Goal: Transaction & Acquisition: Purchase product/service

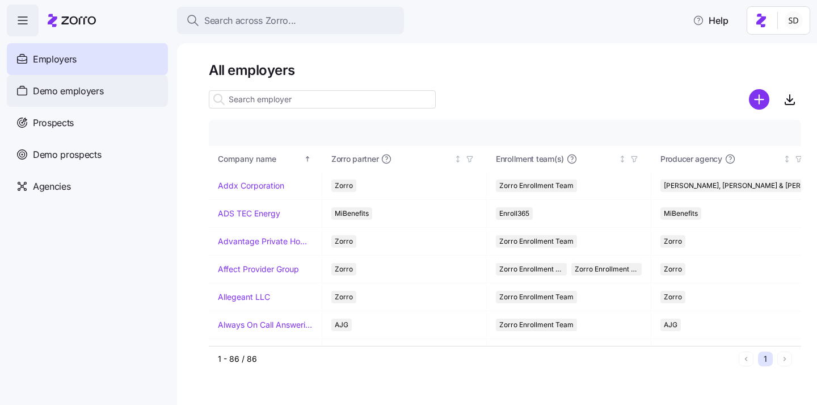
click at [35, 95] on span "Demo employers" at bounding box center [68, 91] width 71 height 14
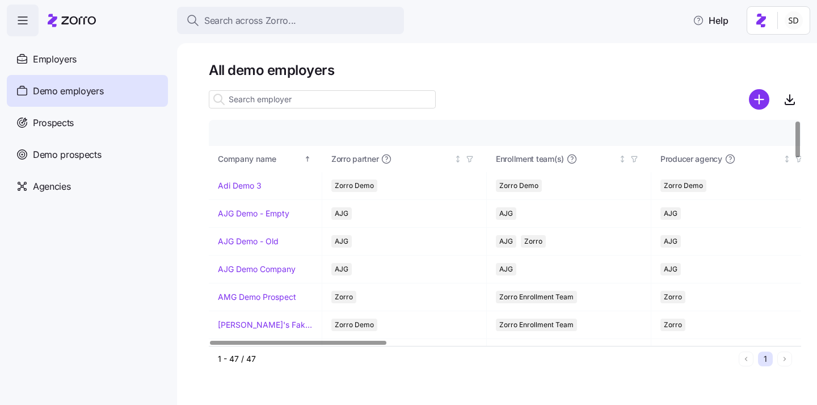
click at [258, 97] on input at bounding box center [322, 99] width 227 height 18
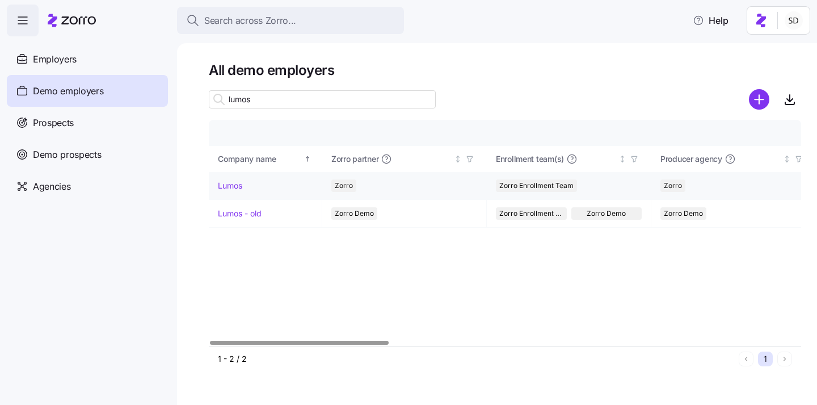
type input "lumos"
click at [225, 186] on link "Lumos" at bounding box center [230, 185] width 24 height 11
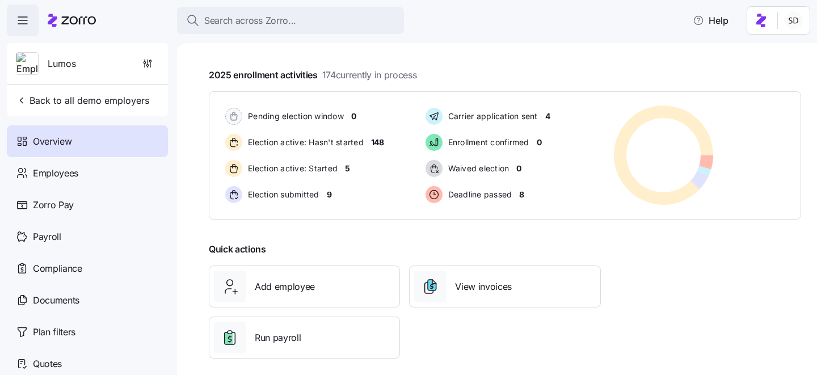
scroll to position [195, 0]
click at [290, 292] on span "Add employee" at bounding box center [285, 286] width 60 height 14
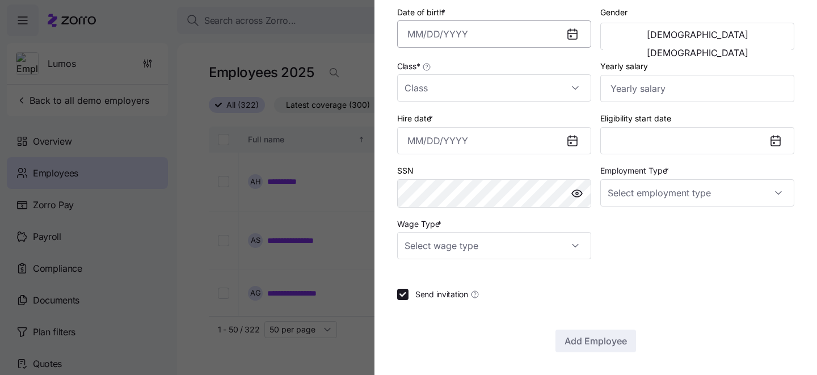
scroll to position [267, 0]
click at [347, 184] on div at bounding box center [408, 187] width 817 height 375
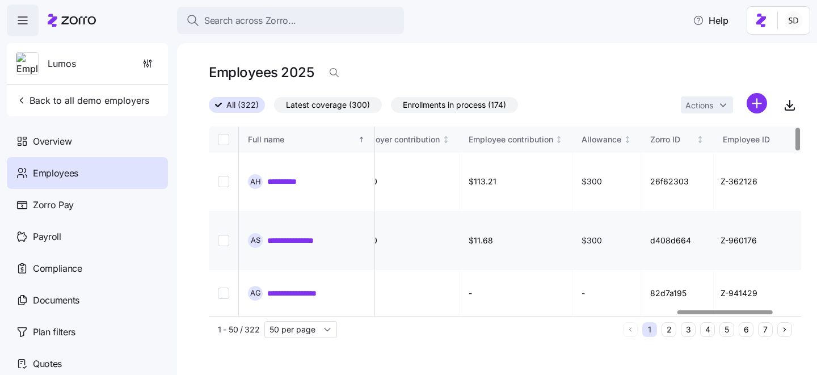
scroll to position [174, 2917]
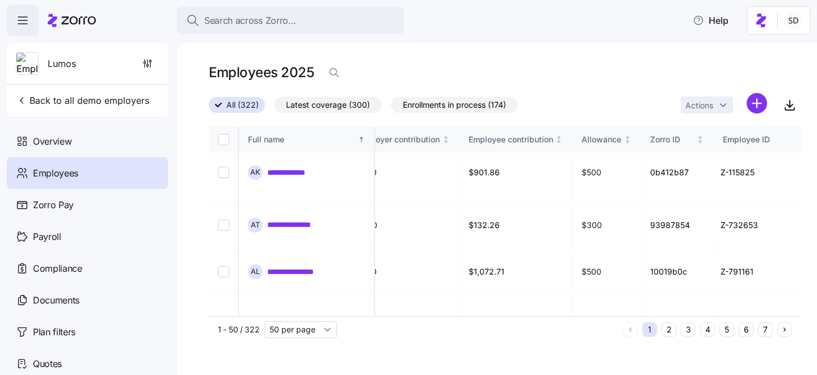
click at [765, 332] on button "7" at bounding box center [765, 329] width 15 height 15
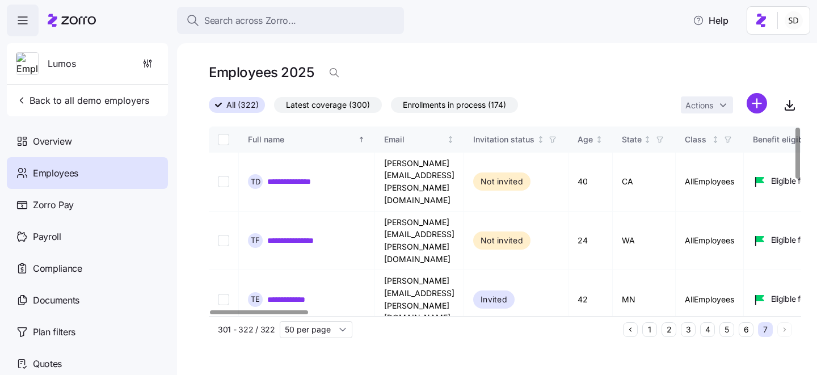
click at [748, 334] on button "6" at bounding box center [746, 329] width 15 height 15
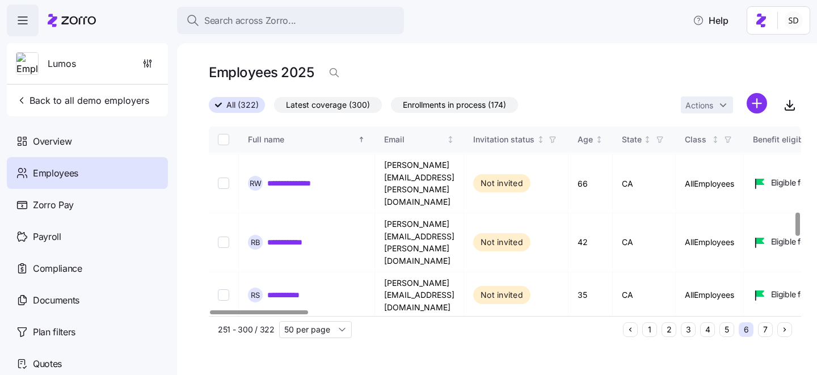
scroll to position [699, 0]
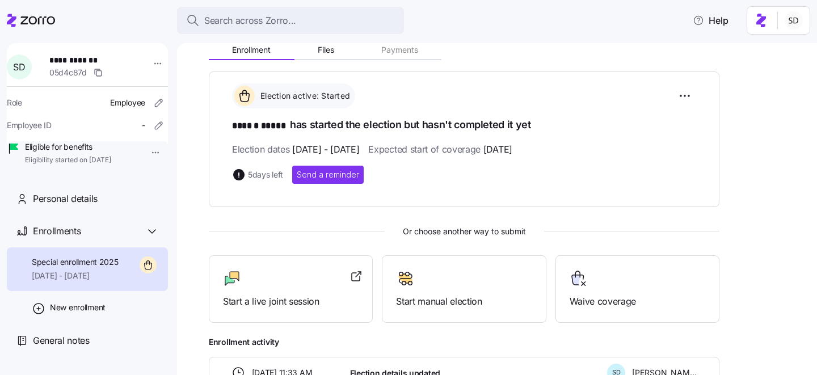
scroll to position [129, 0]
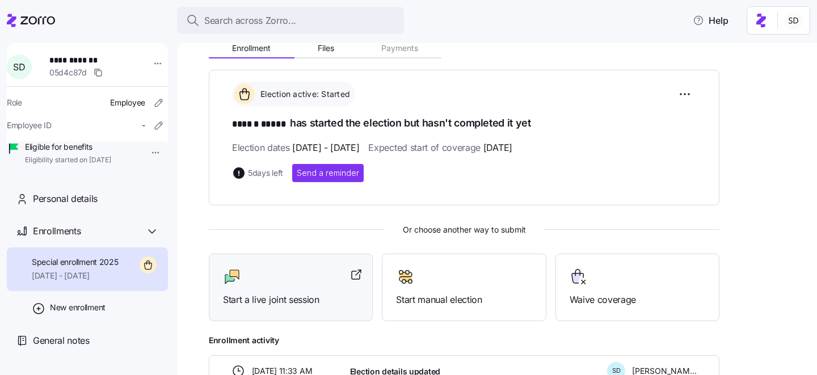
click at [263, 281] on div at bounding box center [291, 277] width 136 height 18
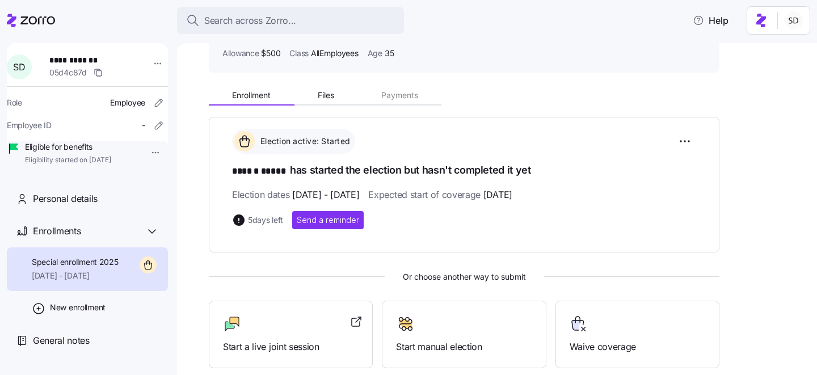
scroll to position [0, 0]
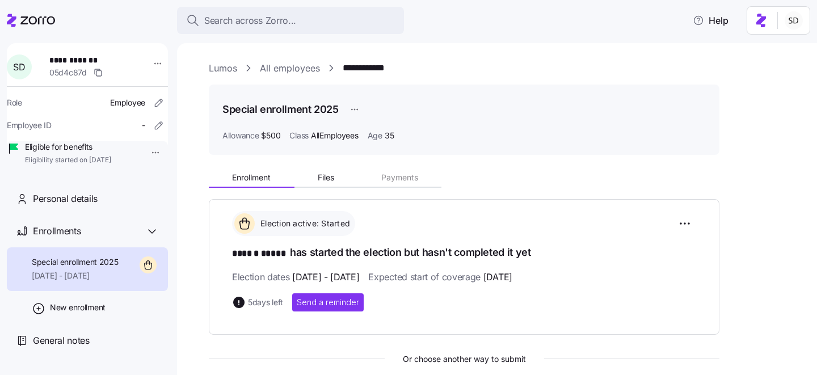
click at [228, 67] on link "Lumos" at bounding box center [223, 68] width 28 height 14
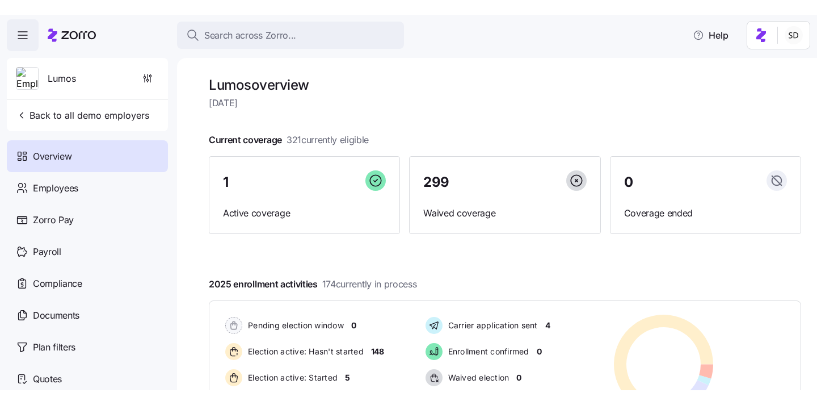
scroll to position [3, 0]
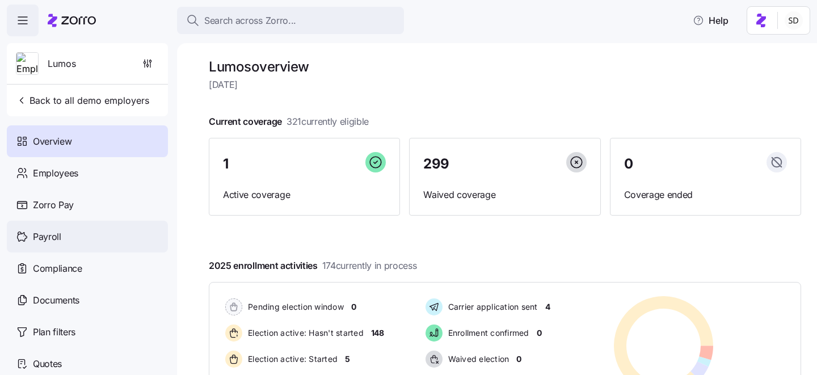
click at [94, 241] on div "Payroll" at bounding box center [87, 237] width 161 height 32
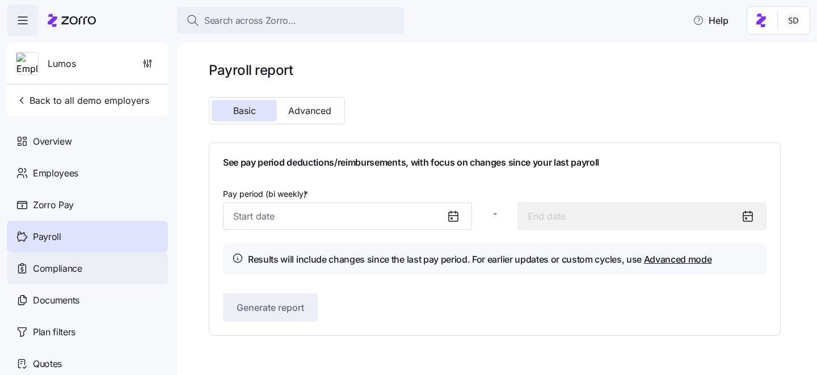
click at [74, 275] on span "Compliance" at bounding box center [57, 269] width 49 height 14
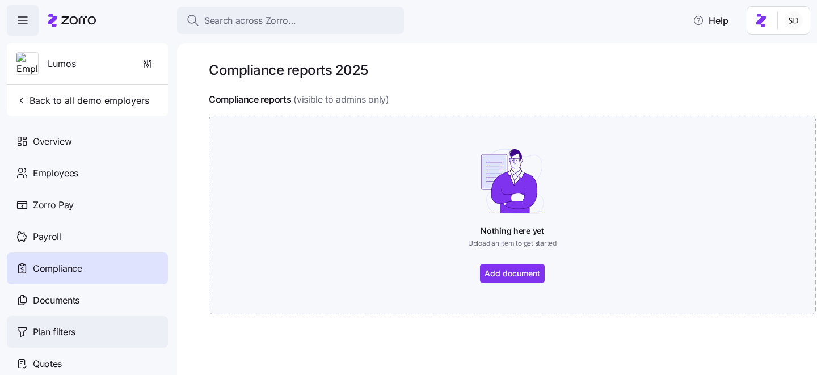
click at [48, 335] on span "Plan filters" at bounding box center [54, 332] width 43 height 14
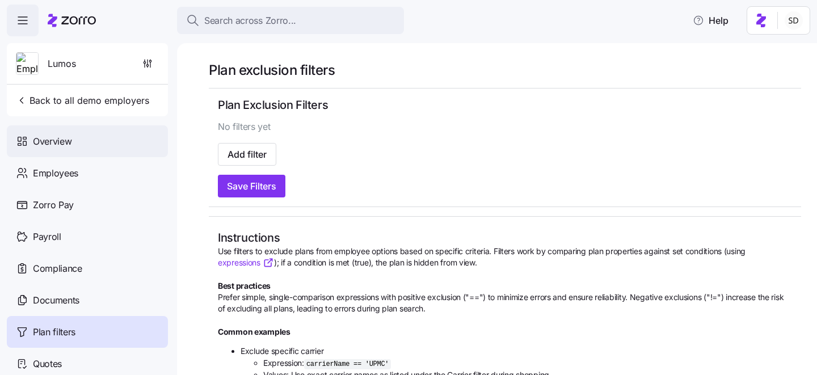
click at [49, 138] on span "Overview" at bounding box center [52, 142] width 39 height 14
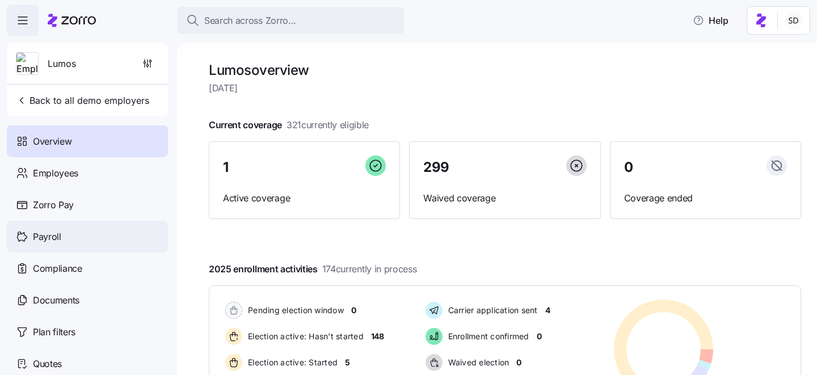
click at [41, 235] on span "Payroll" at bounding box center [47, 237] width 28 height 14
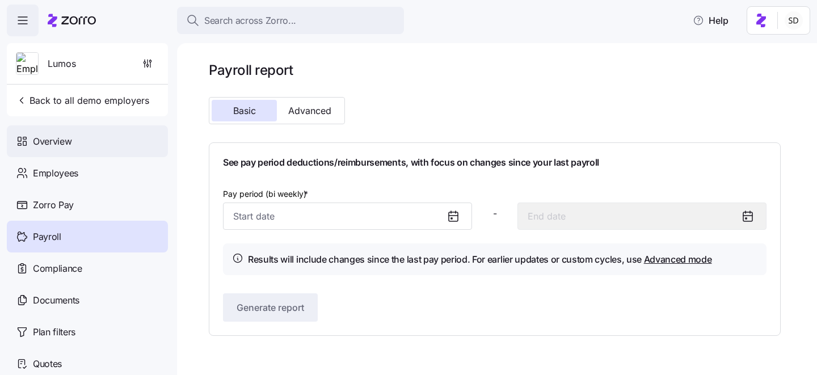
click at [38, 135] on span "Overview" at bounding box center [52, 142] width 39 height 14
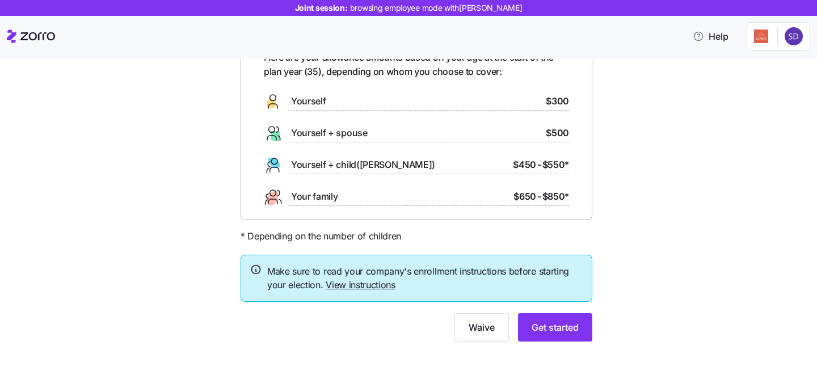
scroll to position [79, 0]
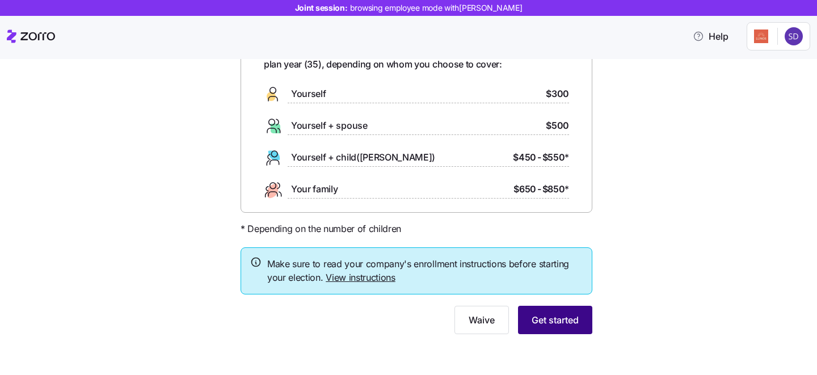
click at [541, 322] on span "Get started" at bounding box center [555, 320] width 47 height 14
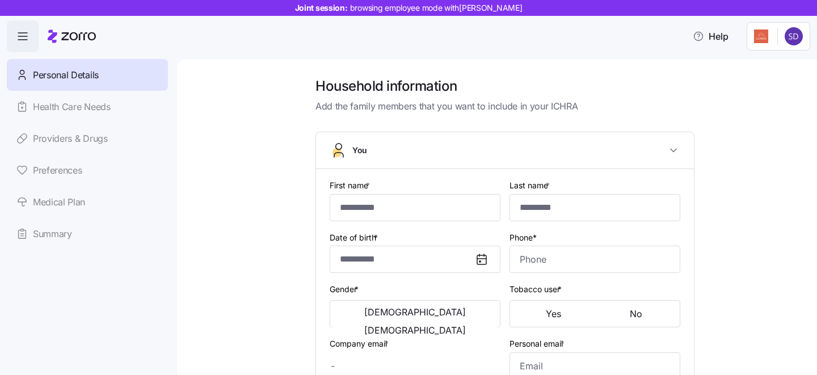
type input "******"
type input "*****"
type input "[PERSON_NAME][EMAIL_ADDRESS][DOMAIN_NAME]"
type input "[EMAIL_ADDRESS][DOMAIN_NAME]"
type input "**********"
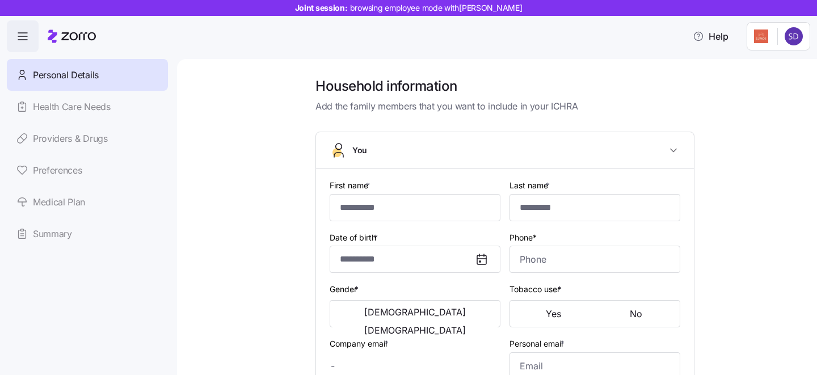
checkbox input "true"
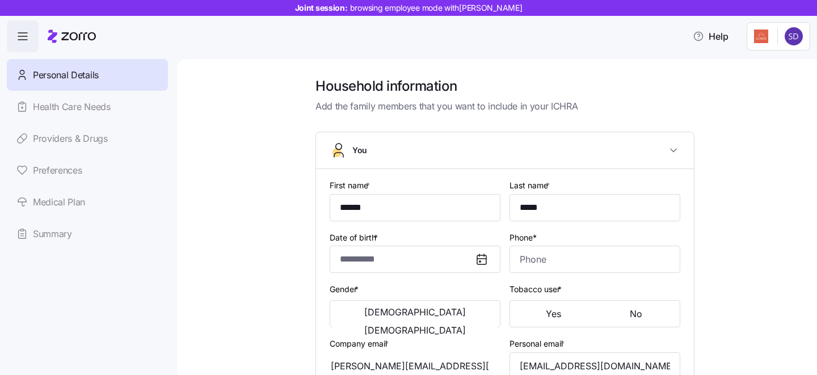
type input "**********"
type input "[PHONE_NUMBER]"
type input "[DEMOGRAPHIC_DATA] citizen"
type input "Married"
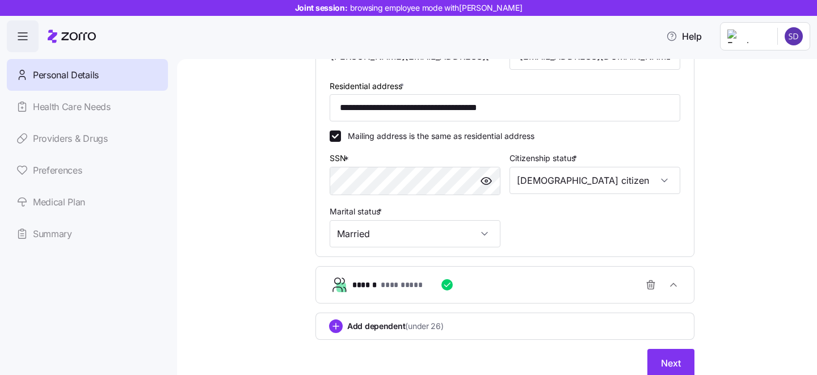
scroll to position [322, 0]
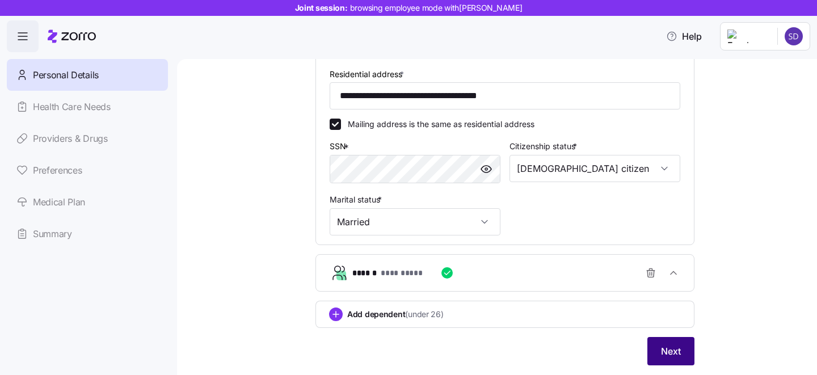
click at [662, 354] on span "Next" at bounding box center [671, 352] width 20 height 14
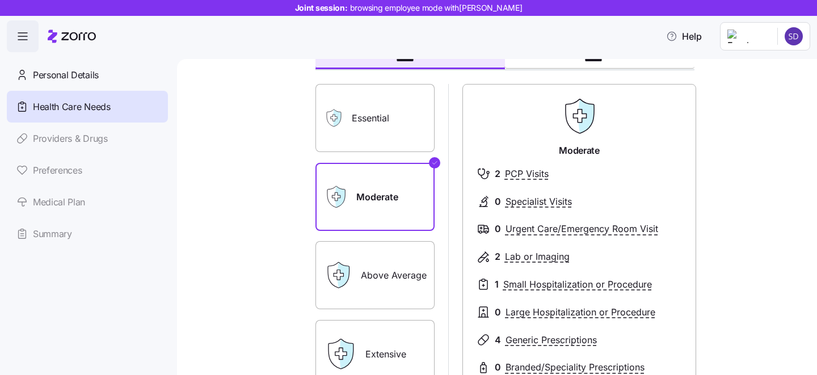
scroll to position [74, 0]
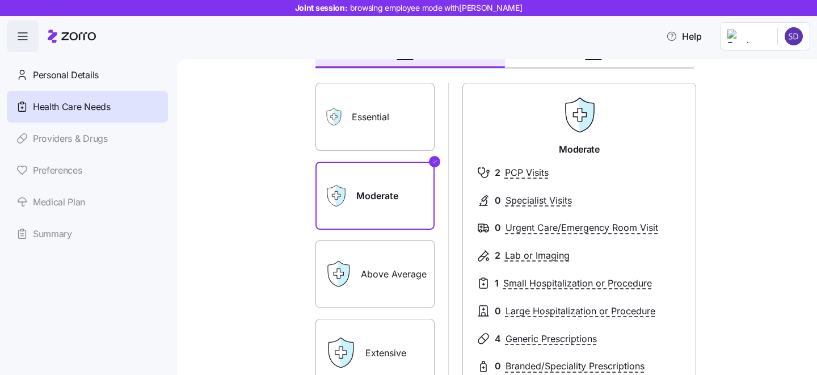
click at [372, 126] on label "Essential" at bounding box center [375, 117] width 119 height 68
click at [0, 0] on input "Essential" at bounding box center [0, 0] width 0 height 0
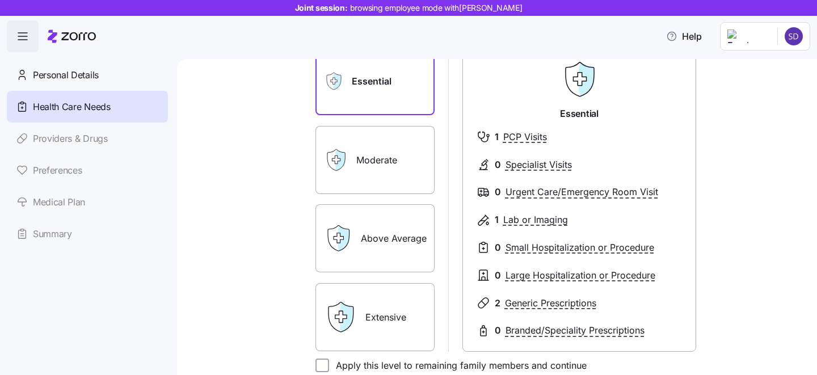
scroll to position [115, 0]
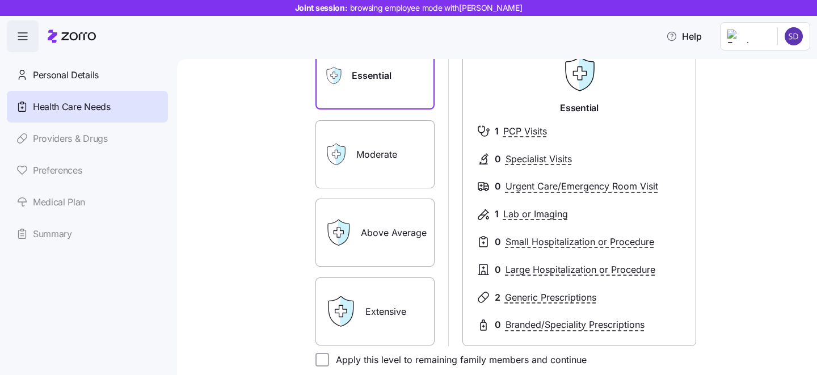
click at [382, 312] on label "Extensive" at bounding box center [375, 312] width 119 height 68
click at [0, 0] on input "Extensive" at bounding box center [0, 0] width 0 height 0
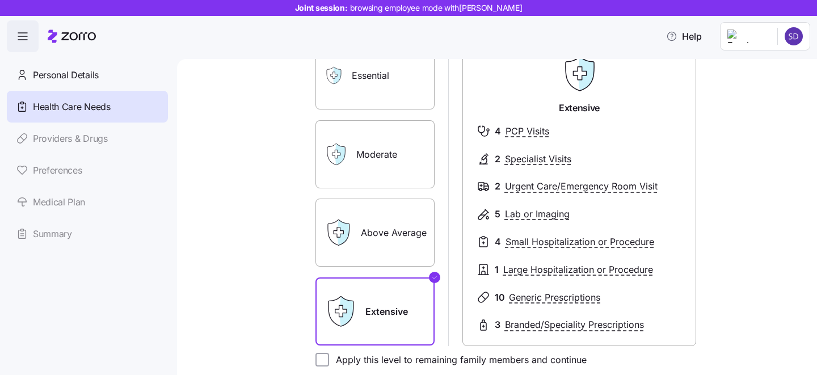
click at [345, 165] on div "Moderate" at bounding box center [375, 154] width 119 height 68
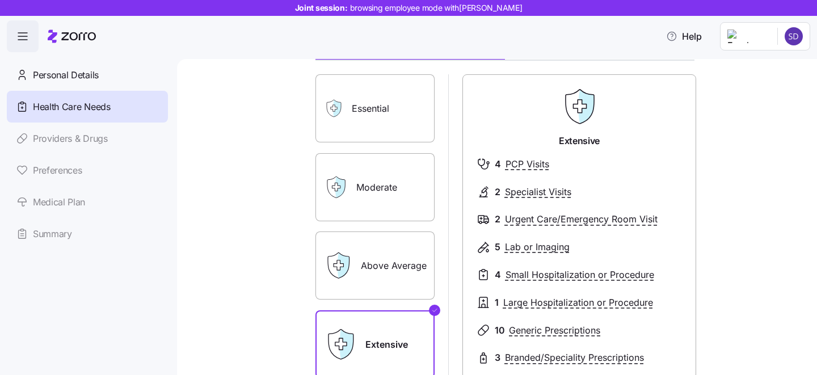
click at [407, 194] on label "Moderate" at bounding box center [375, 187] width 119 height 68
click at [0, 0] on input "Moderate" at bounding box center [0, 0] width 0 height 0
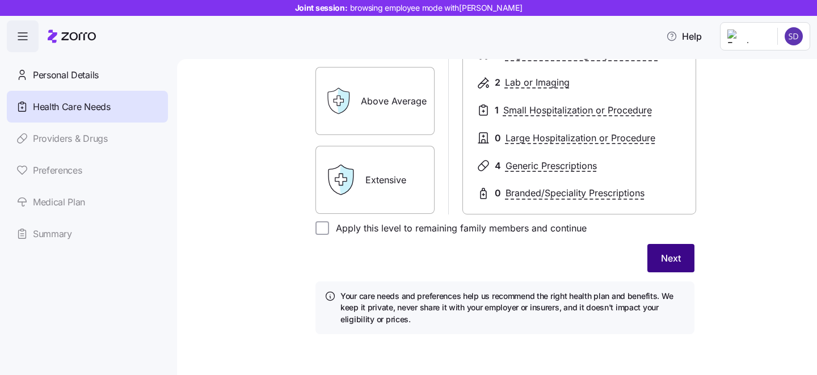
click at [676, 265] on button "Next" at bounding box center [671, 258] width 47 height 28
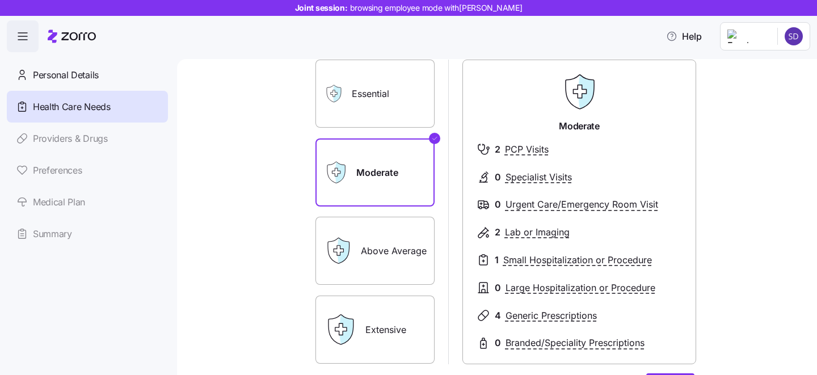
scroll to position [105, 0]
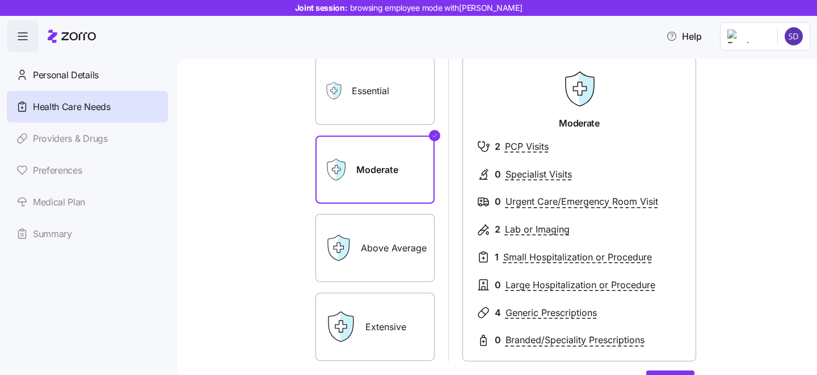
click at [392, 271] on label "Above Average" at bounding box center [375, 248] width 119 height 68
click at [0, 0] on input "Above Average" at bounding box center [0, 0] width 0 height 0
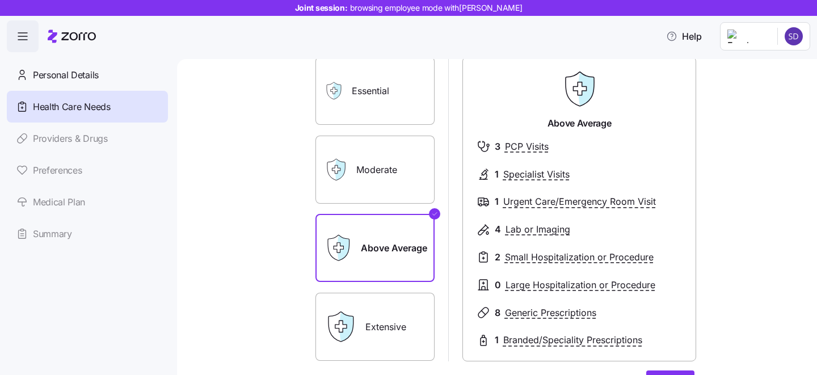
click at [380, 178] on label "Moderate" at bounding box center [375, 170] width 119 height 68
click at [0, 0] on input "Moderate" at bounding box center [0, 0] width 0 height 0
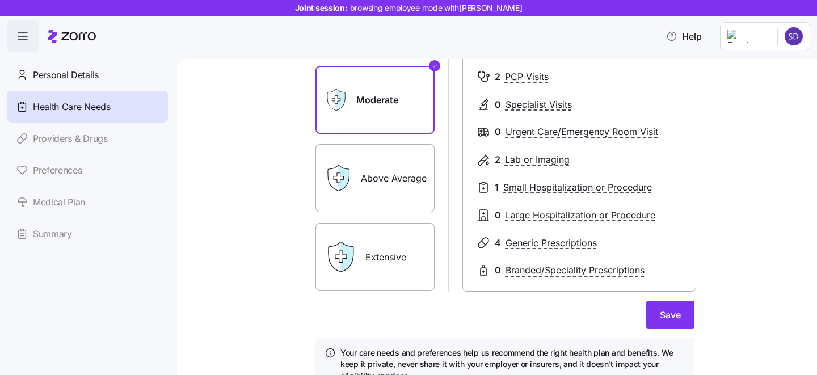
scroll to position [175, 0]
click at [672, 320] on span "Save" at bounding box center [670, 315] width 21 height 14
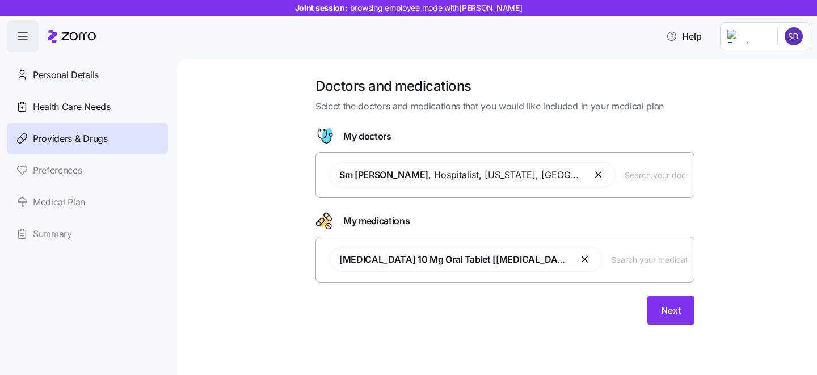
click at [625, 178] on input "text" at bounding box center [656, 175] width 62 height 12
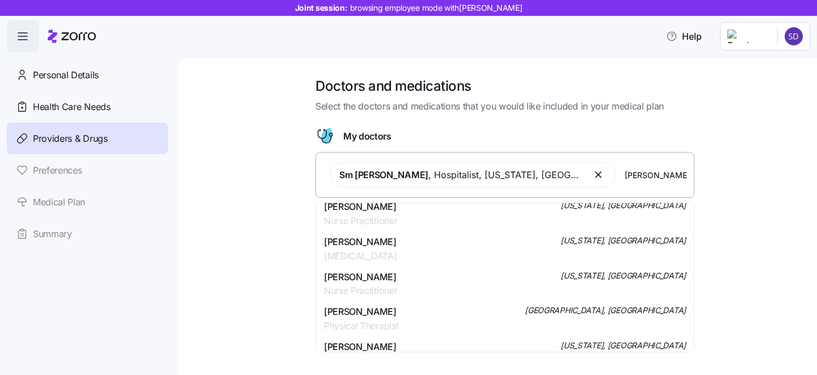
scroll to position [154, 0]
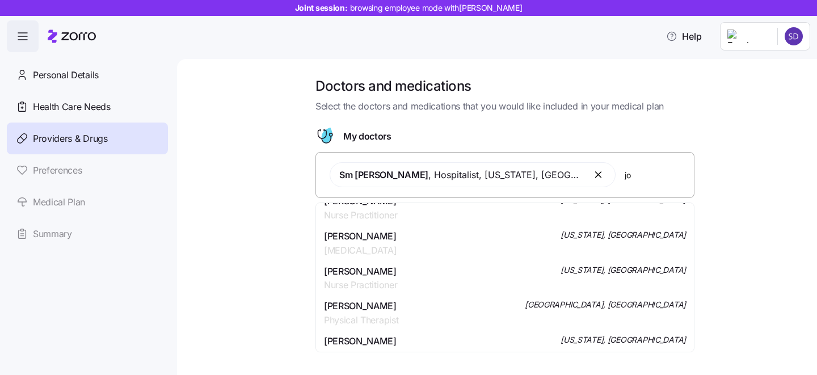
type input "j"
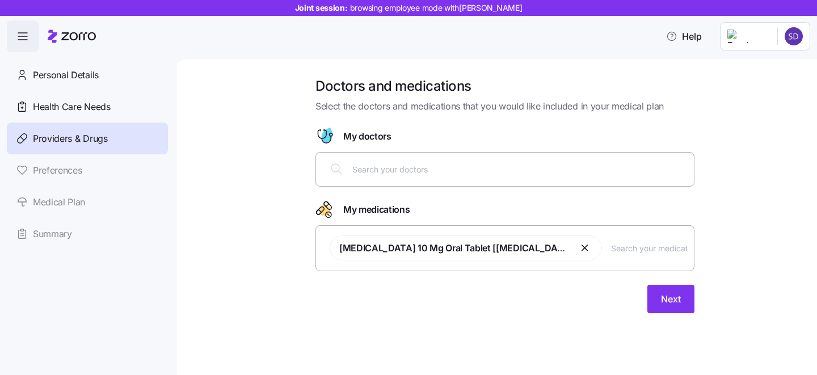
click at [745, 206] on div "Doctors and medications Select the doctors and medications that you would like …" at bounding box center [505, 202] width 593 height 250
click at [424, 177] on div at bounding box center [505, 169] width 364 height 27
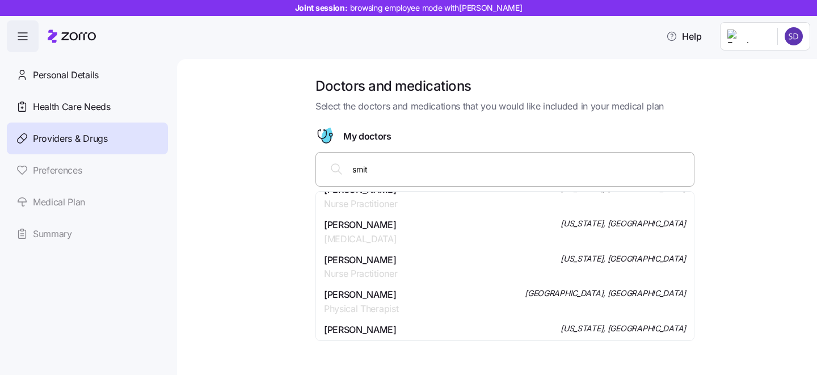
type input "smith"
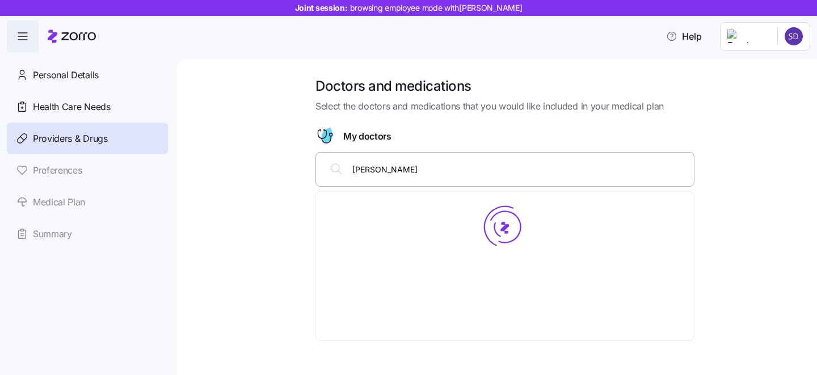
scroll to position [0, 0]
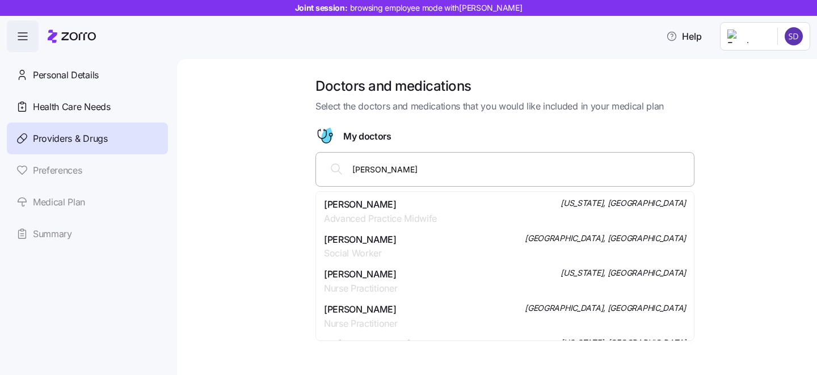
click at [418, 203] on span "Casey Smith" at bounding box center [380, 205] width 113 height 14
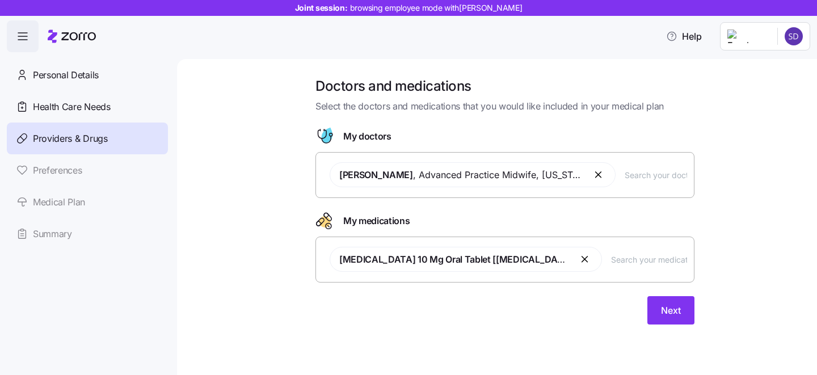
click at [611, 259] on input "text" at bounding box center [649, 259] width 76 height 12
click at [664, 311] on span "Next" at bounding box center [671, 311] width 20 height 14
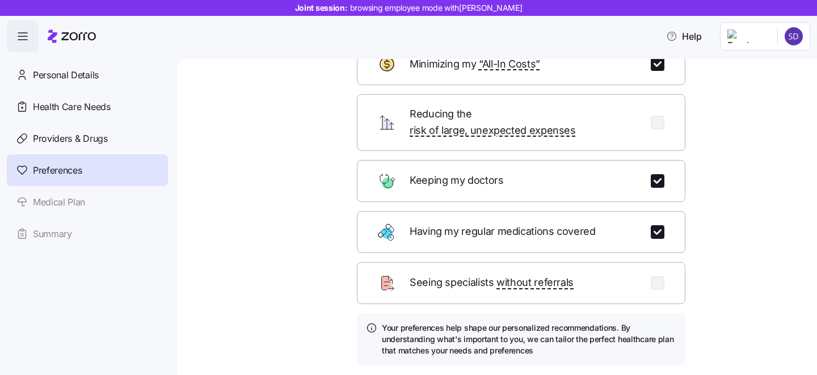
scroll to position [90, 0]
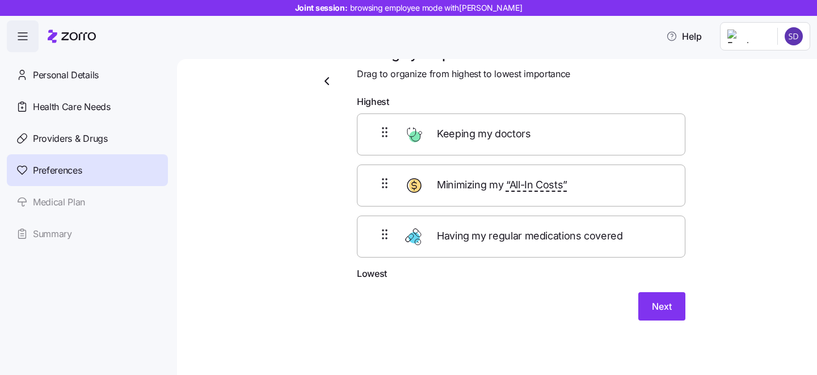
scroll to position [32, 0]
click at [654, 306] on span "Next" at bounding box center [662, 307] width 20 height 14
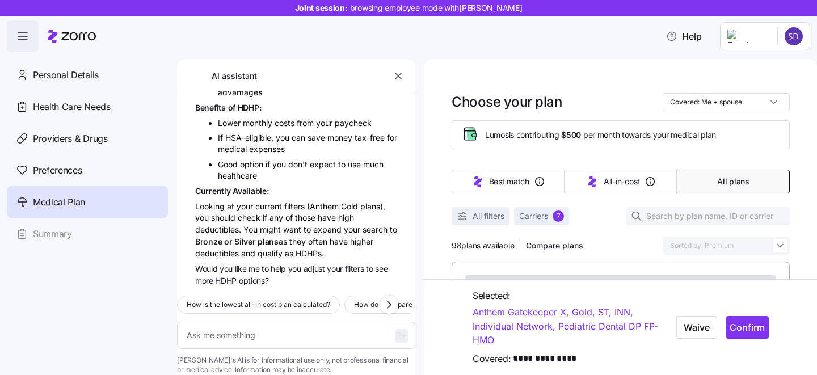
scroll to position [1912, 0]
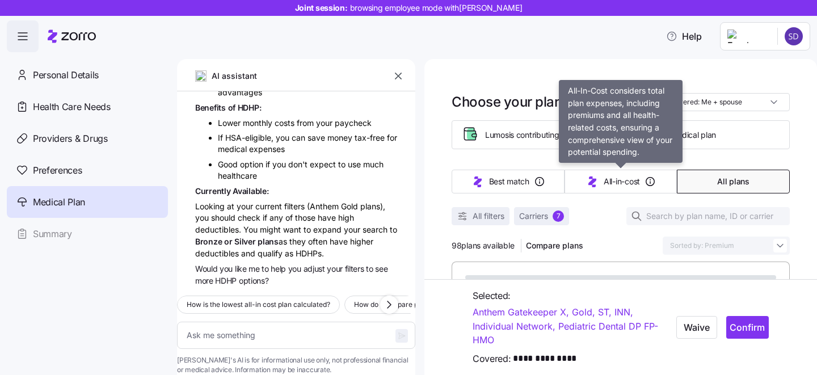
type textarea "x"
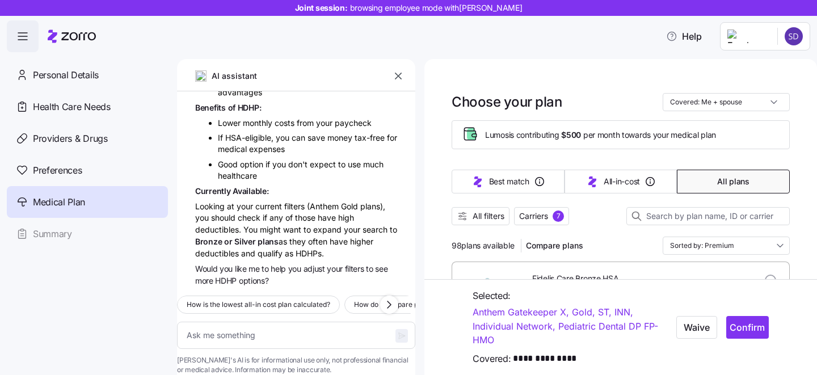
click at [395, 73] on icon "button" at bounding box center [398, 76] width 7 height 7
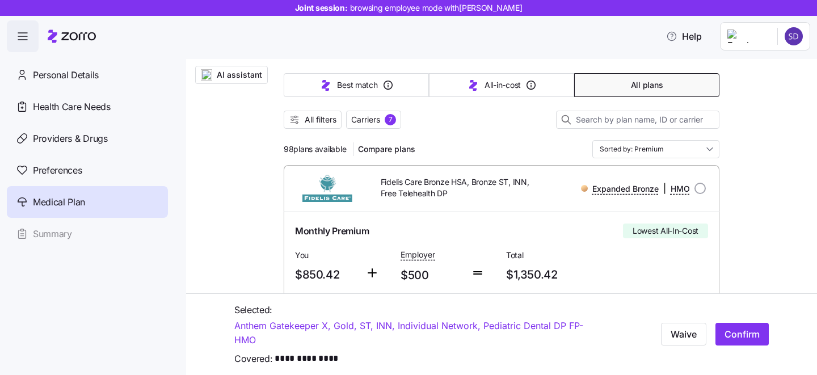
scroll to position [124, 0]
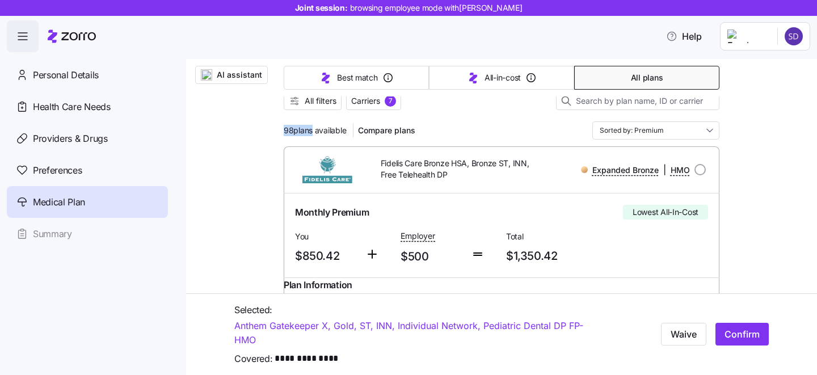
drag, startPoint x: 280, startPoint y: 132, endPoint x: 308, endPoint y: 132, distance: 27.8
click at [311, 132] on span "98 plans available" at bounding box center [315, 130] width 62 height 11
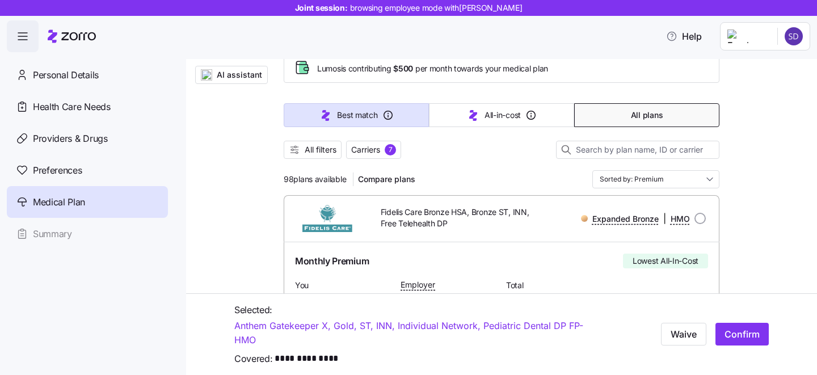
scroll to position [76, 0]
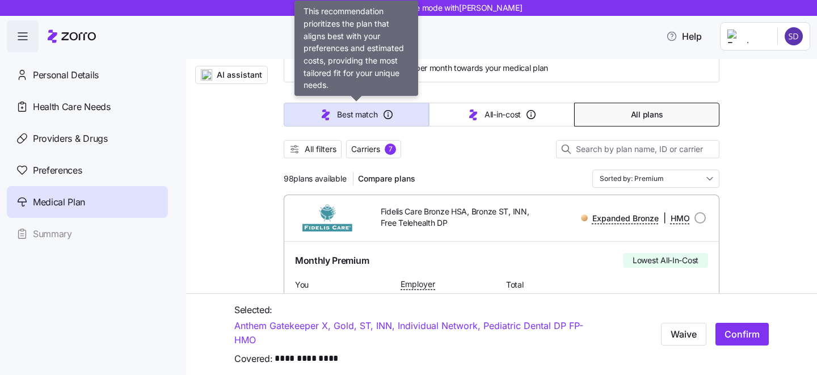
click at [333, 117] on button "Best match" at bounding box center [356, 115] width 145 height 24
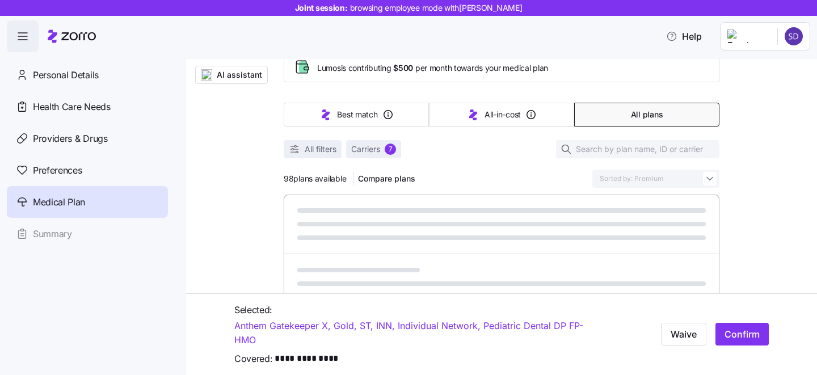
type input "Sorted by: Best match"
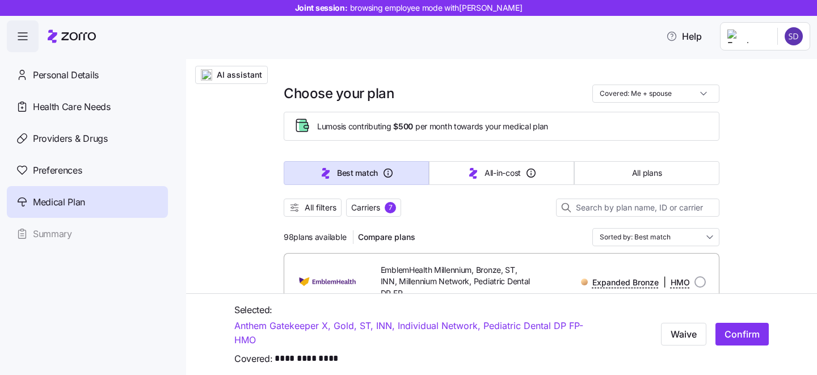
scroll to position [16, 0]
click at [304, 210] on span "All filters" at bounding box center [313, 208] width 48 height 11
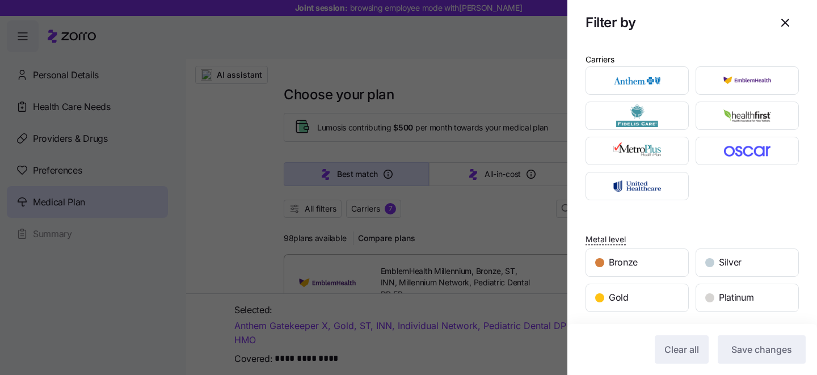
scroll to position [0, 0]
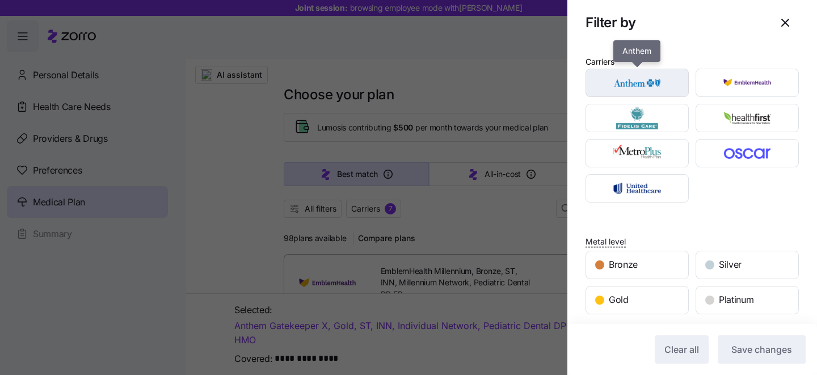
click at [631, 85] on img "button" at bounding box center [637, 83] width 83 height 23
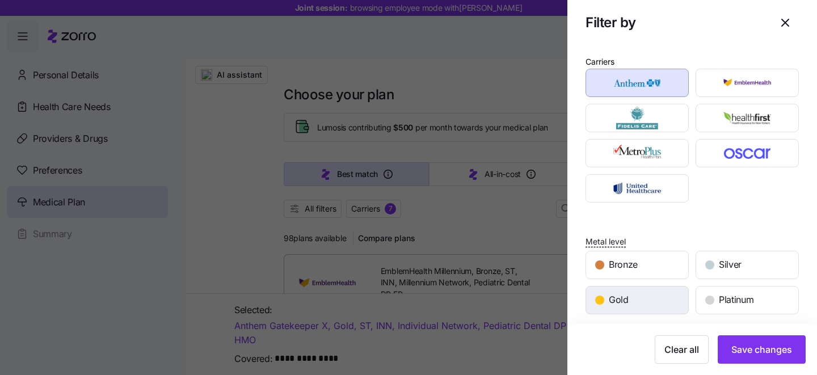
click at [618, 303] on span "Gold" at bounding box center [619, 300] width 20 height 14
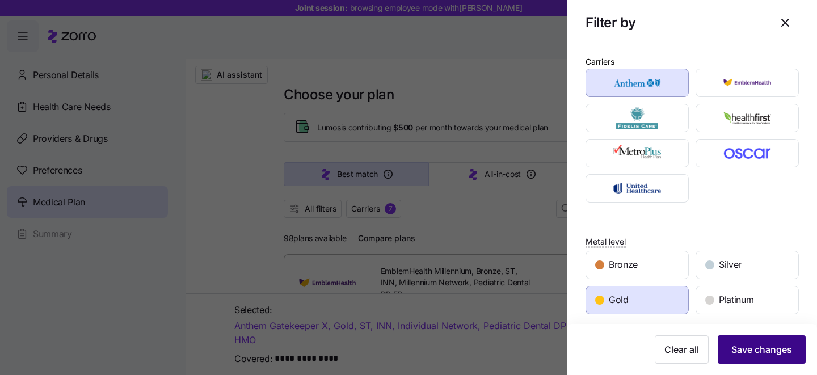
click at [768, 347] on span "Save changes" at bounding box center [762, 350] width 61 height 14
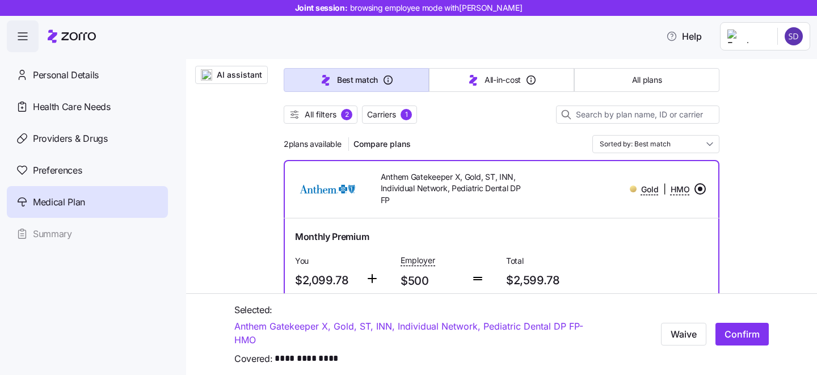
scroll to position [103, 0]
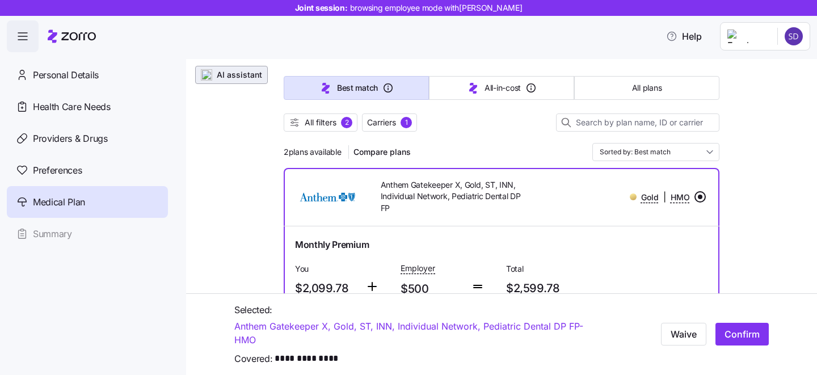
click at [217, 78] on span "AI assistant" at bounding box center [239, 74] width 45 height 11
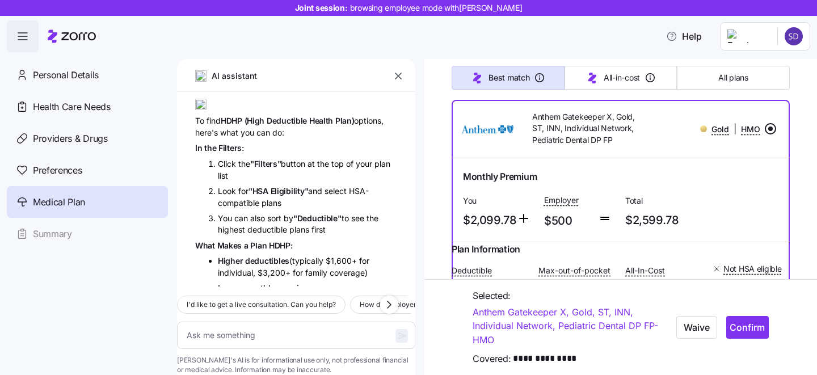
scroll to position [1674, 0]
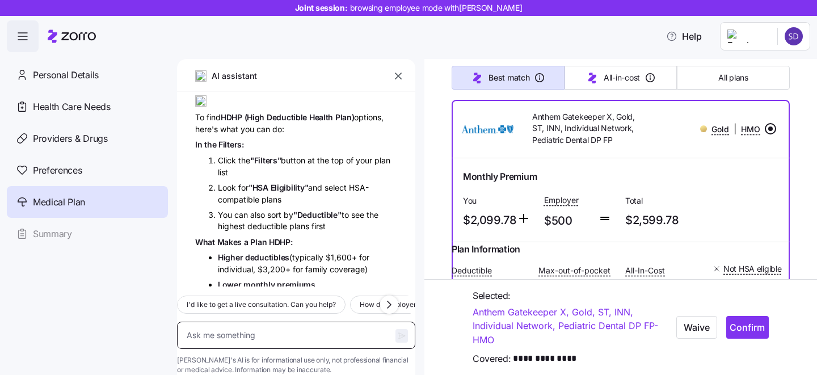
click at [264, 322] on textarea at bounding box center [296, 335] width 238 height 27
type textarea "x"
type textarea "w"
type textarea "x"
type textarea "wh"
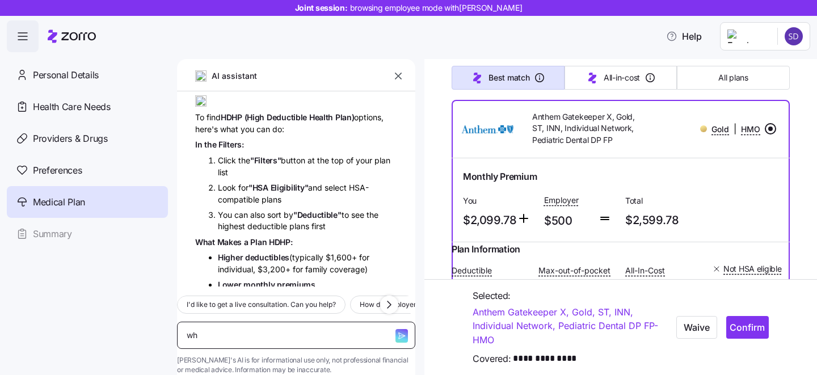
type textarea "x"
type textarea "wha"
type textarea "x"
type textarea "what"
type textarea "x"
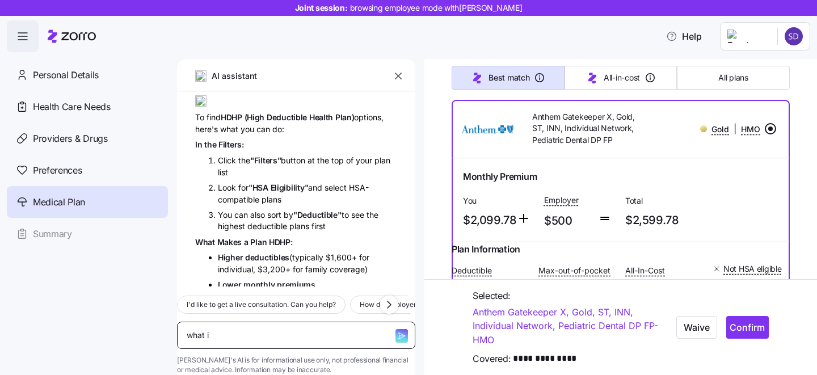
type textarea "what is"
type textarea "x"
type textarea "what is"
type textarea "x"
type textarea "what is t"
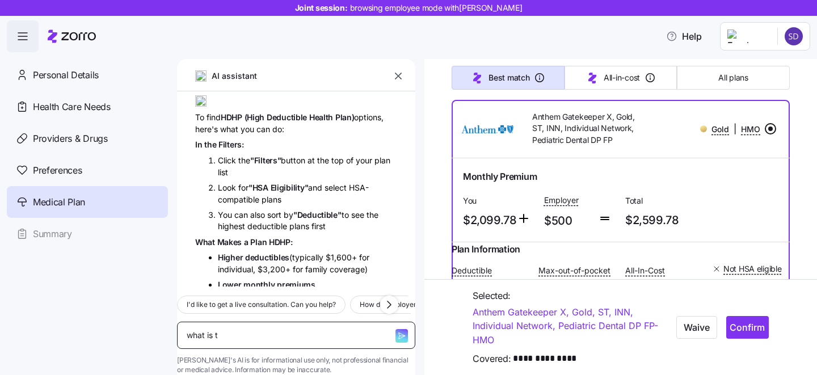
type textarea "x"
type textarea "what is th"
type textarea "x"
type textarea "what is the"
type textarea "x"
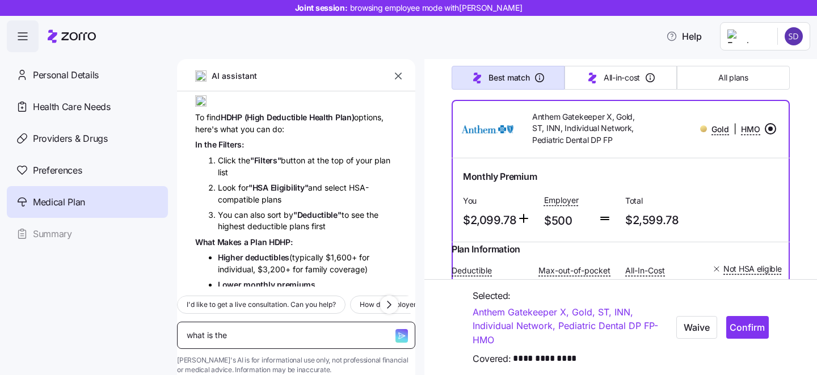
type textarea "what is the"
type textarea "x"
type textarea "what is the di"
type textarea "x"
type textarea "what is the dif"
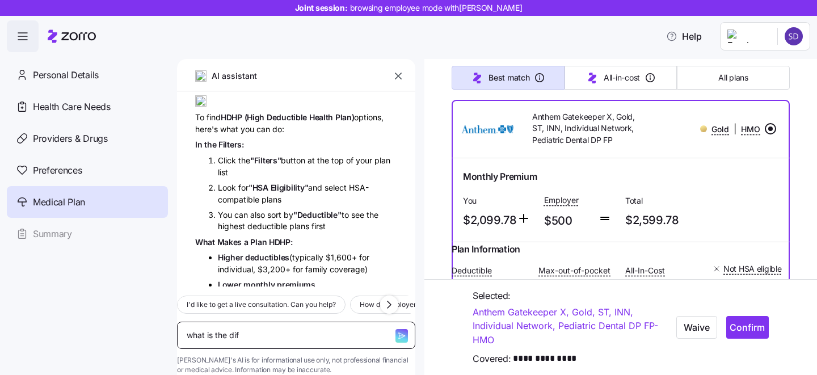
type textarea "x"
type textarea "what is the diff"
type textarea "x"
type textarea "what is the diffe"
type textarea "x"
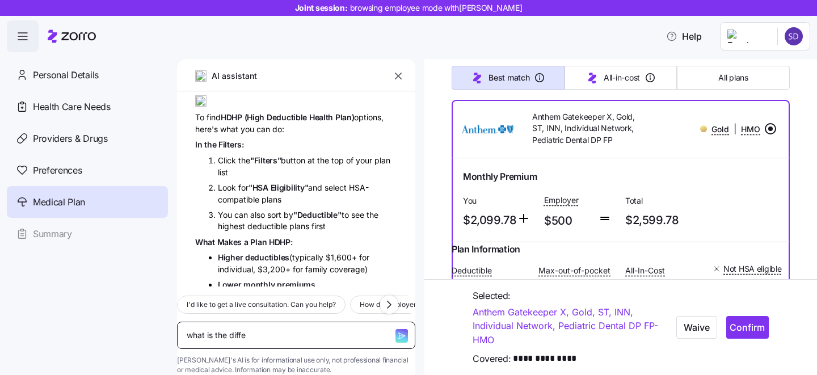
type textarea "what is the differ"
type textarea "x"
type textarea "what is the differe"
type textarea "x"
type textarea "what is the differen"
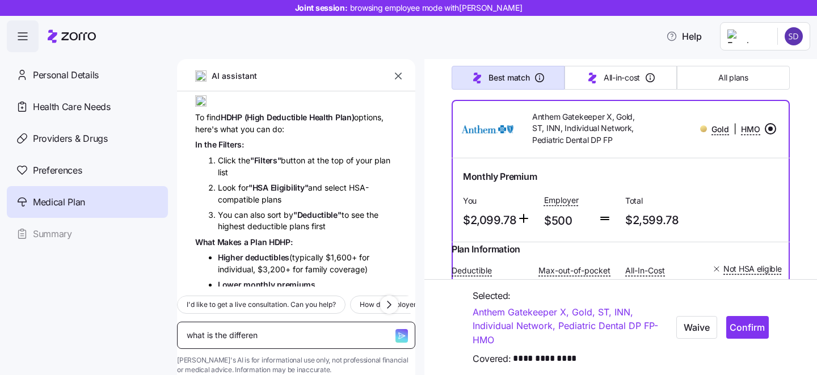
type textarea "x"
type textarea "what is the differenc"
type textarea "x"
type textarea "what is the difference"
type textarea "x"
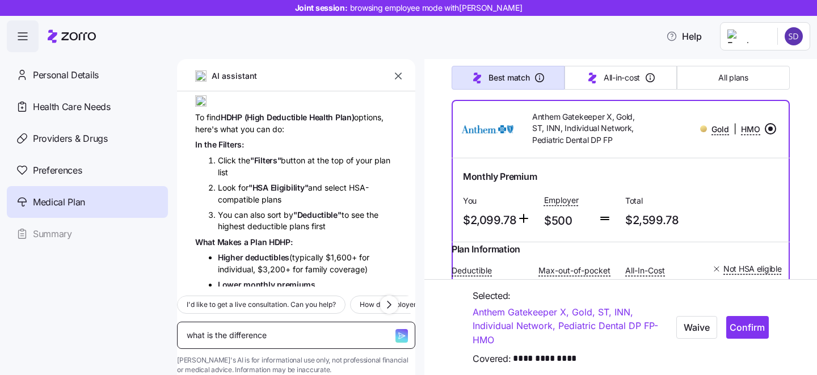
type textarea "what is the difference b"
type textarea "x"
type textarea "what is the difference be"
type textarea "x"
type textarea "what is the difference bet"
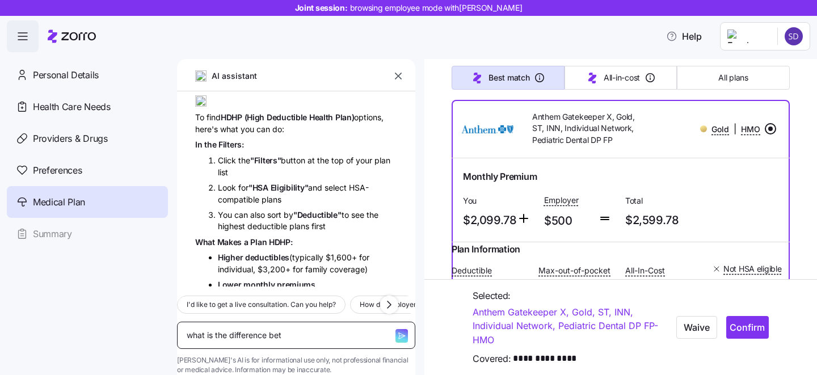
type textarea "x"
type textarea "what is the difference betw"
type textarea "x"
type textarea "what is the difference betwe"
type textarea "x"
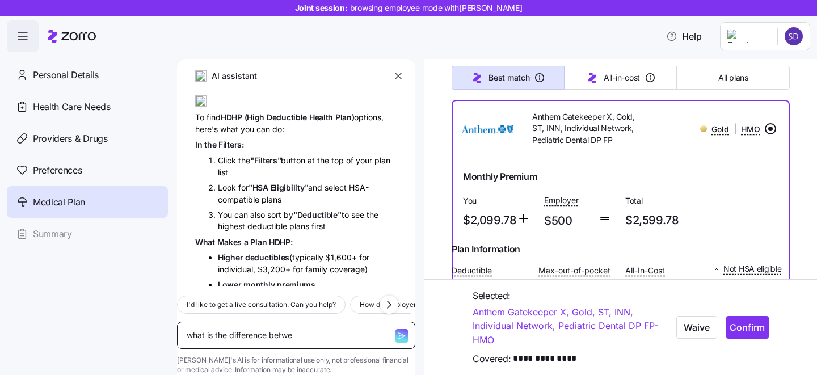
type textarea "what is the difference betwee"
type textarea "x"
type textarea "what is the difference between"
type textarea "x"
type textarea "what is the difference between"
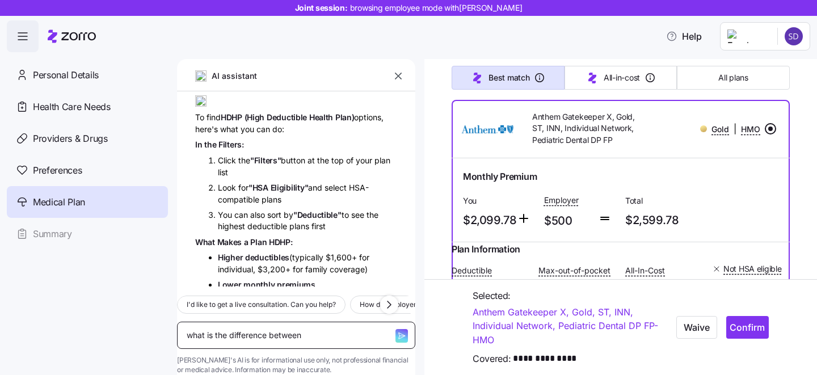
type textarea "x"
type textarea "what is the difference between i"
type textarea "x"
type textarea "what is the difference between in"
type textarea "x"
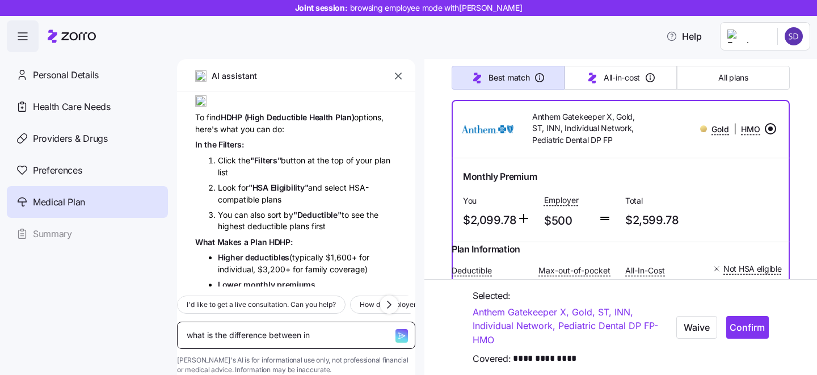
type textarea "what is the difference between inp"
type textarea "x"
type textarea "what is the difference between inpa"
type textarea "x"
type textarea "what is the difference between inpat"
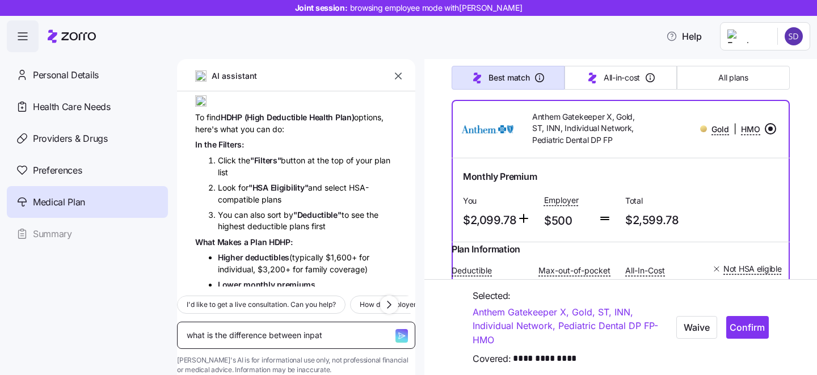
type textarea "x"
type textarea "what is the difference between inpati"
type textarea "x"
type textarea "what is the difference between inpatie"
type textarea "x"
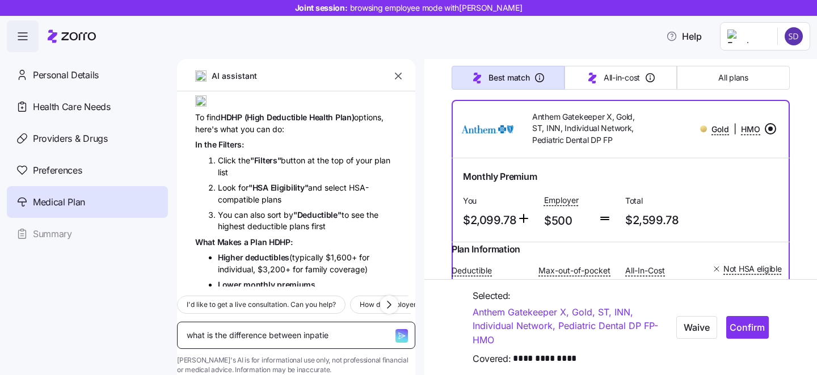
type textarea "what is the difference between inpatien"
type textarea "x"
type textarea "what is the difference between inpatient"
type textarea "x"
type textarea "what is the difference between inpatient"
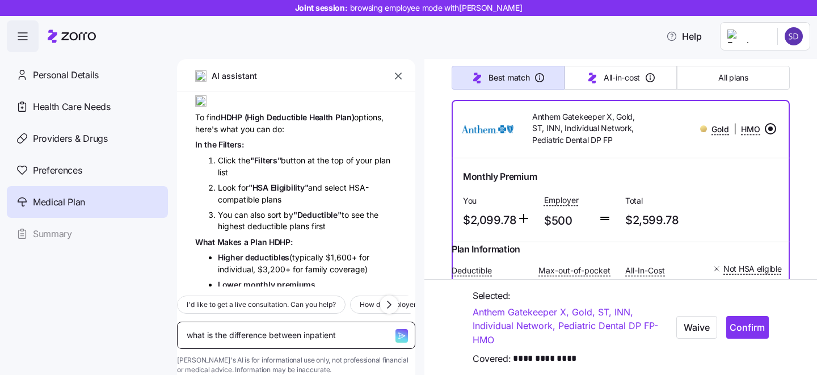
type textarea "x"
type textarea "what is the difference between inpatient a"
type textarea "x"
type textarea "what is the difference between inpatient an"
type textarea "x"
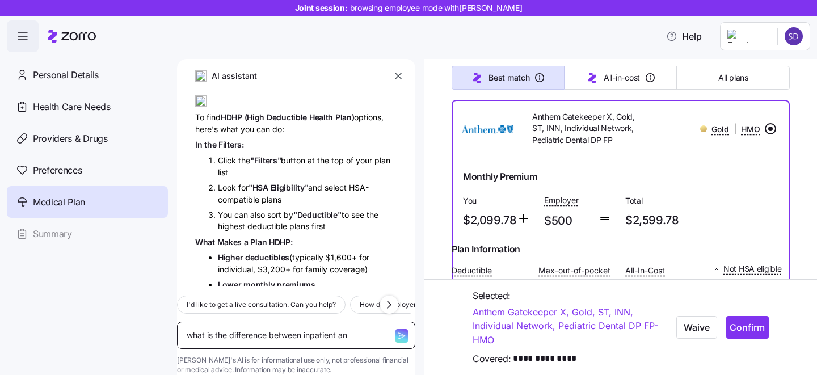
type textarea "what is the difference between inpatient and"
type textarea "x"
type textarea "what is the difference between inpatient and"
type textarea "x"
type textarea "what is the difference between inpatient and o"
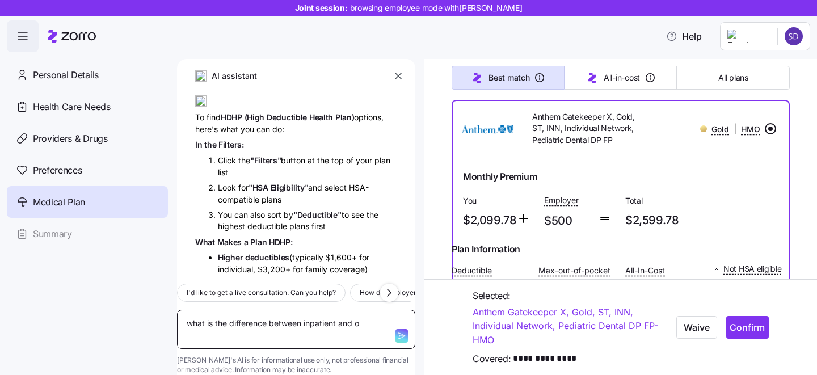
type textarea "x"
type textarea "what is the difference between inpatient and ou"
type textarea "x"
type textarea "what is the difference between inpatient and out"
type textarea "x"
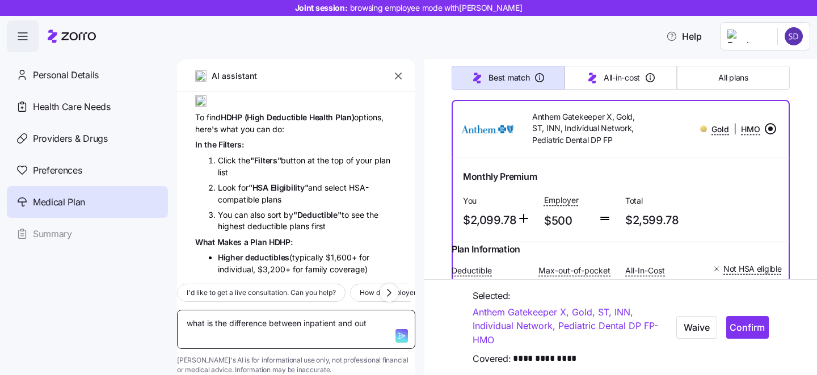
type textarea "what is the difference between inpatient and outp"
type textarea "x"
type textarea "what is the difference between inpatient and outpa"
type textarea "x"
type textarea "what is the difference between inpatient and outpat"
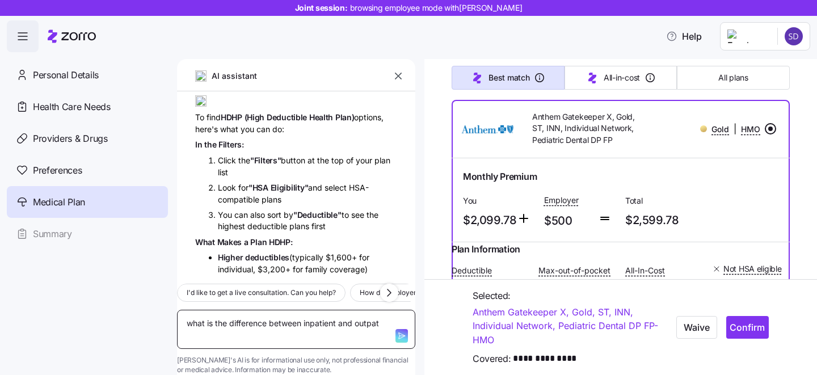
type textarea "x"
type textarea "what is the difference between inpatient and outpati"
type textarea "x"
type textarea "what is the difference between inpatient and outpatie"
type textarea "x"
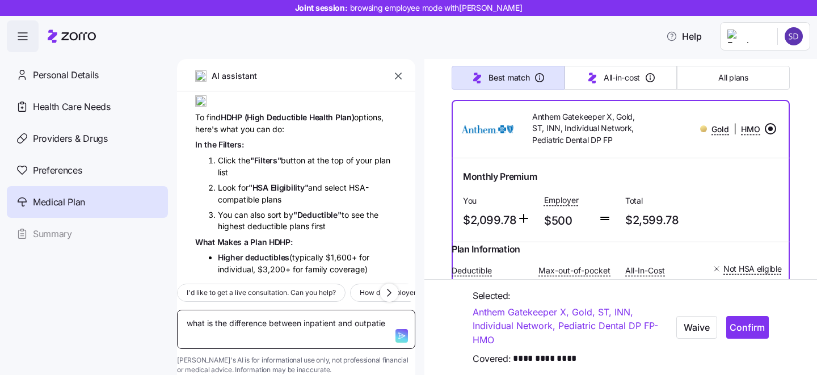
type textarea "what is the difference between inpatient and outpatien"
type textarea "x"
type textarea "what is the difference between inpatient and outpatient"
type textarea "x"
type textarea "what is the difference between inpatient and outpatient"
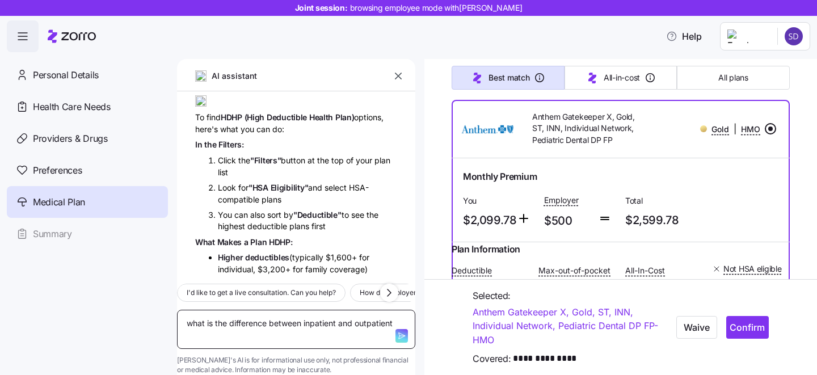
type textarea "x"
type textarea "what is the difference between inpatient and outpatient c"
type textarea "x"
type textarea "what is the difference between inpatient and outpatient ca"
type textarea "x"
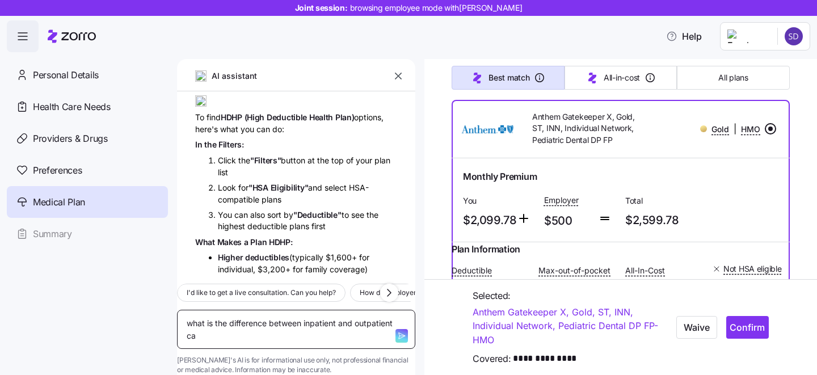
type textarea "what is the difference between inpatient and outpatient car"
type textarea "x"
type textarea "what is the difference between inpatient and outpatient care"
type textarea "x"
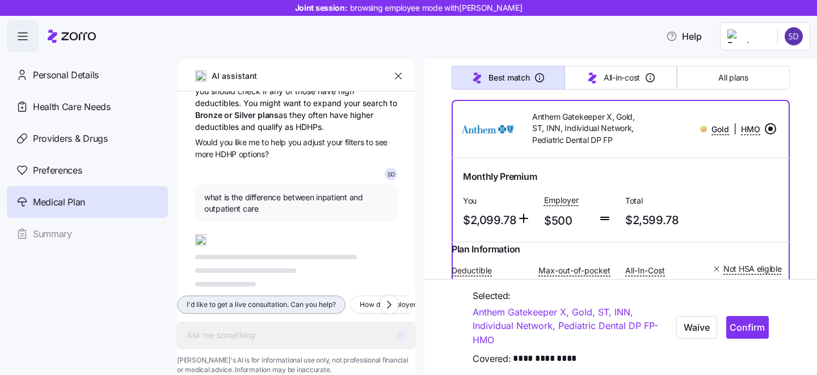
scroll to position [2039, 0]
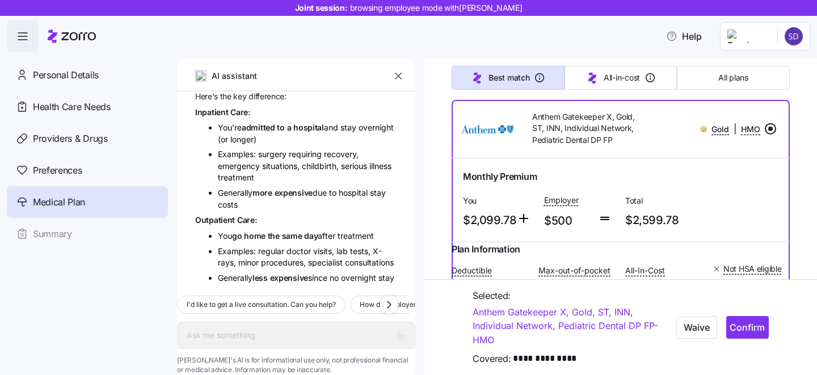
type textarea "x"
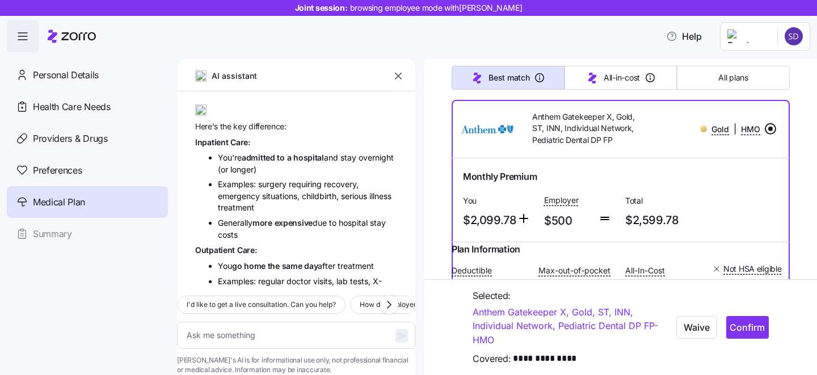
scroll to position [2148, 0]
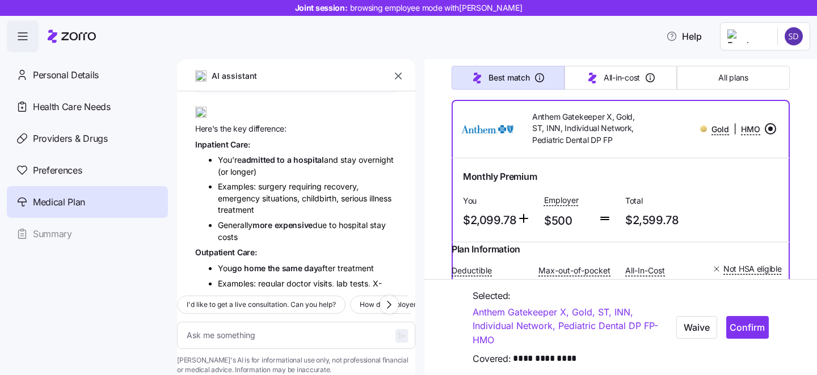
click at [399, 79] on icon "button" at bounding box center [398, 75] width 11 height 11
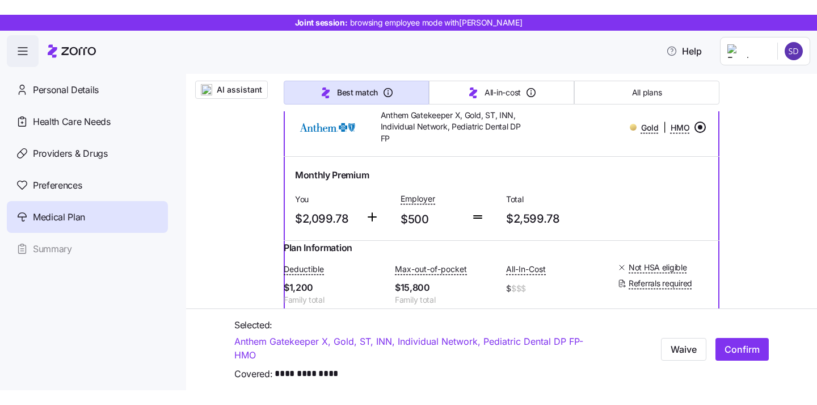
scroll to position [187, 0]
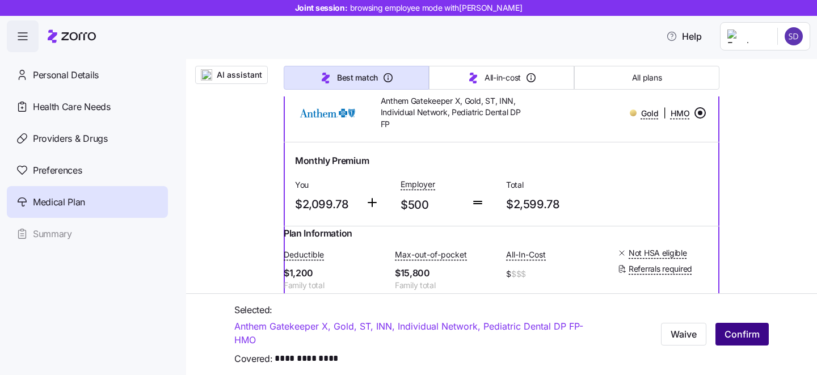
click at [739, 334] on span "Confirm" at bounding box center [742, 335] width 35 height 14
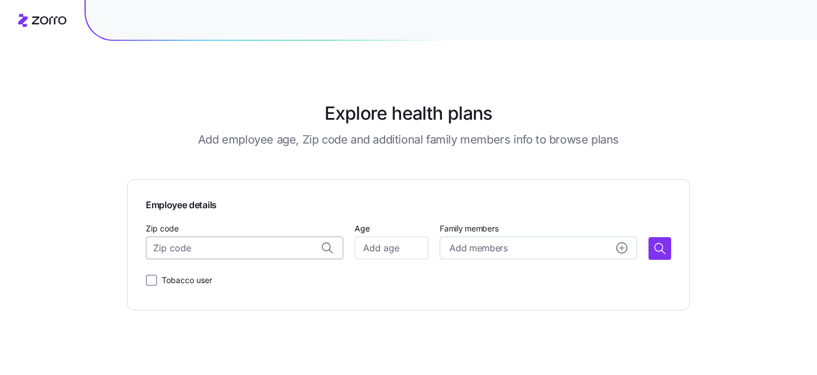
click at [236, 246] on input "Zip code" at bounding box center [245, 248] width 198 height 23
click at [250, 275] on span "93456, Santa Barbara County, CA" at bounding box center [256, 278] width 159 height 14
type input "93456, Santa Barbara County, CA"
click at [393, 252] on input "Age" at bounding box center [392, 248] width 74 height 23
type input "30"
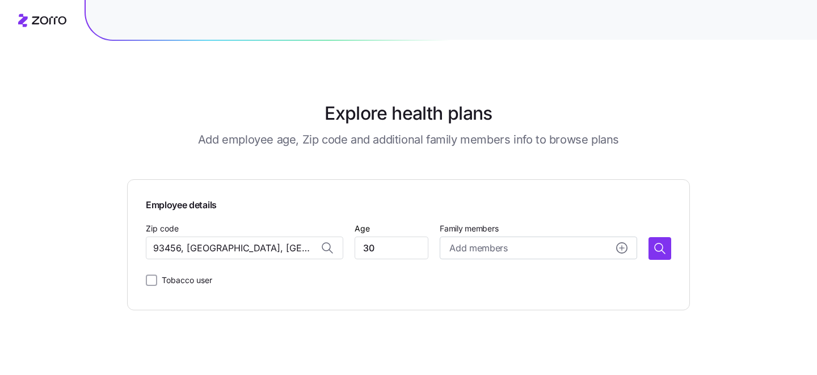
click at [448, 281] on div "Tobacco user" at bounding box center [409, 280] width 526 height 23
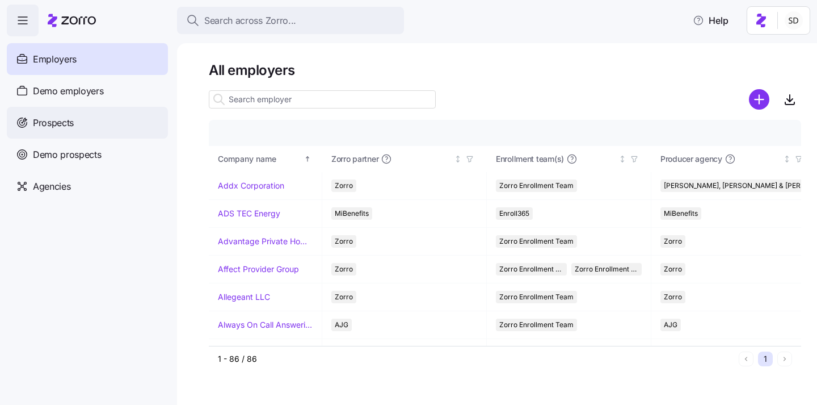
click at [45, 131] on div "Prospects" at bounding box center [87, 123] width 161 height 32
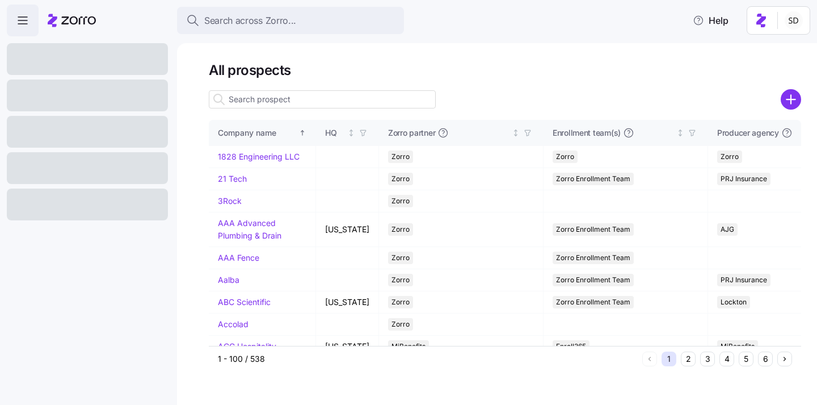
click at [274, 95] on input at bounding box center [322, 99] width 227 height 18
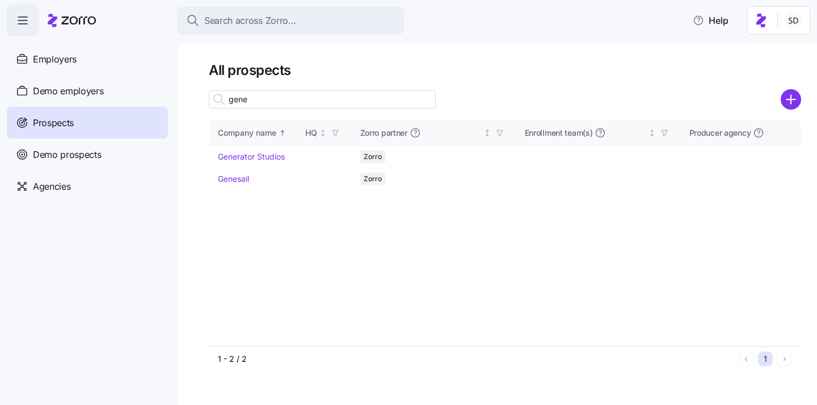
click at [274, 99] on input "gene" at bounding box center [322, 99] width 227 height 18
type input "gene"
click at [223, 181] on link "Genesail" at bounding box center [233, 179] width 31 height 10
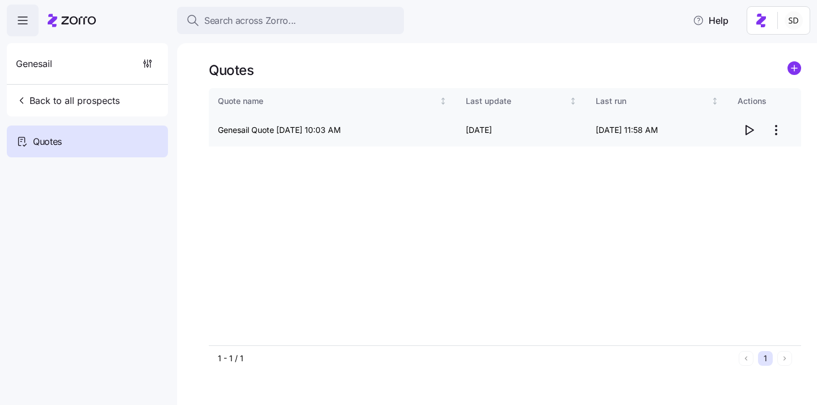
click at [750, 132] on icon "button" at bounding box center [750, 129] width 7 height 9
